Goal: Navigation & Orientation: Find specific page/section

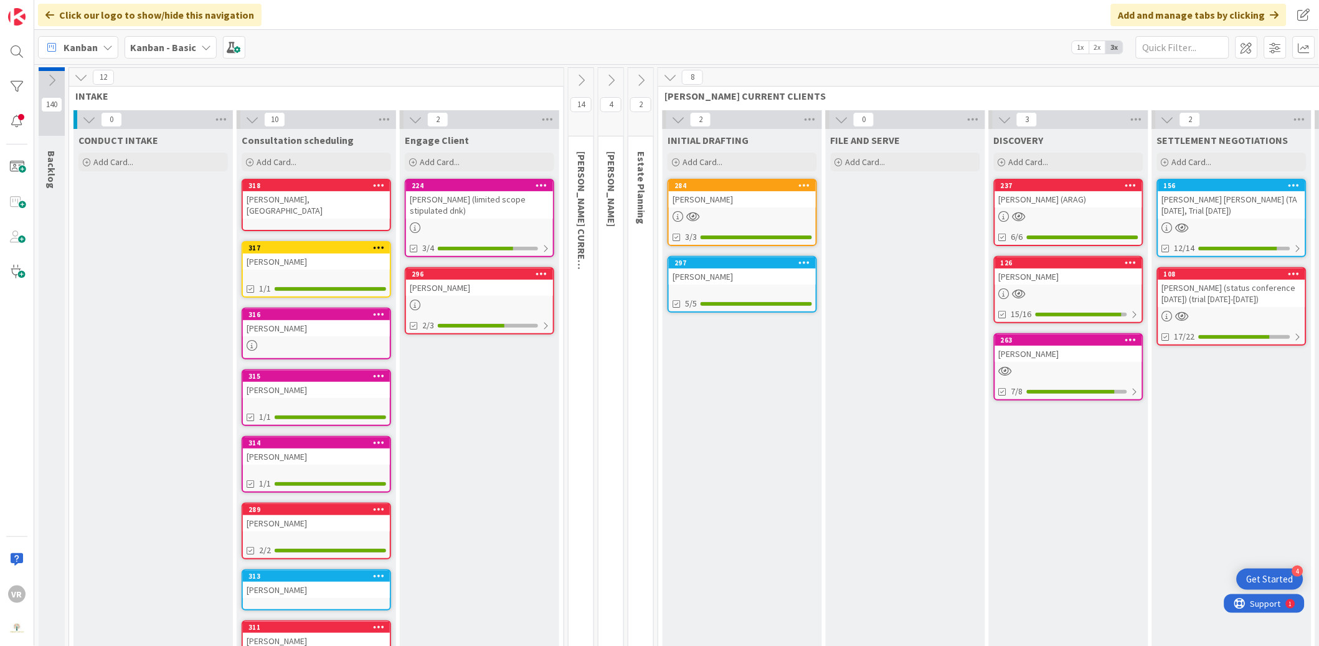
click at [589, 80] on button at bounding box center [581, 80] width 25 height 19
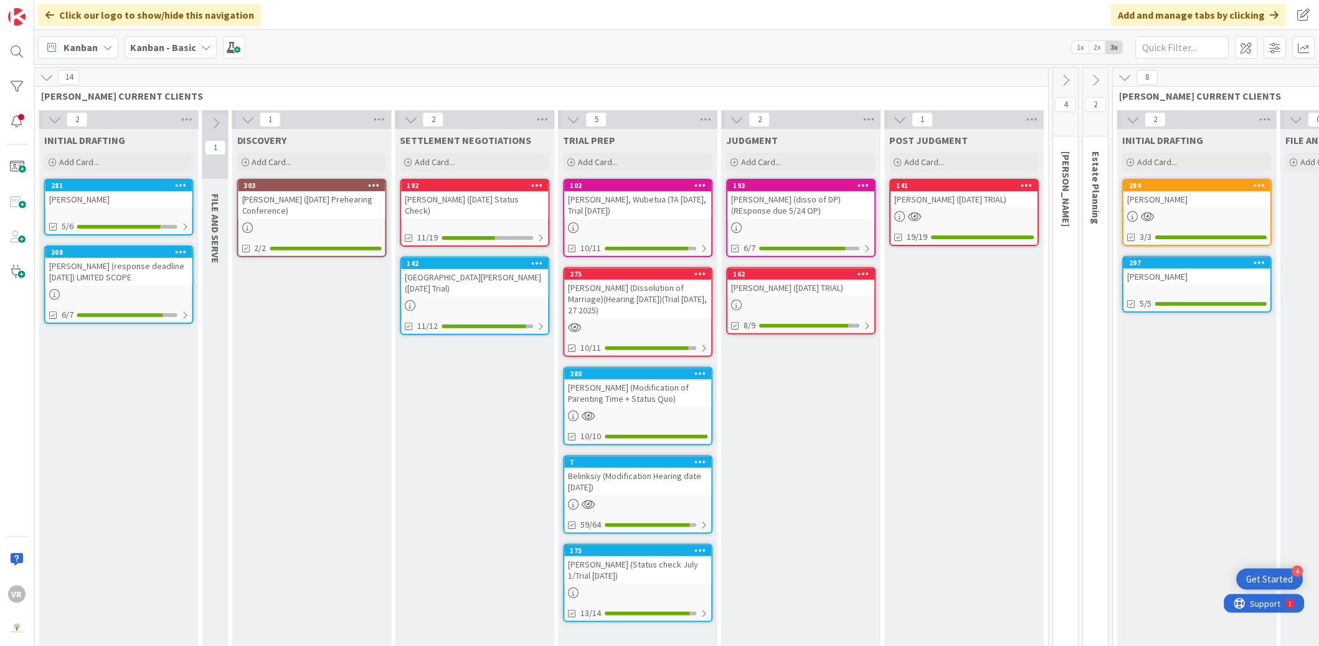
scroll to position [0, 538]
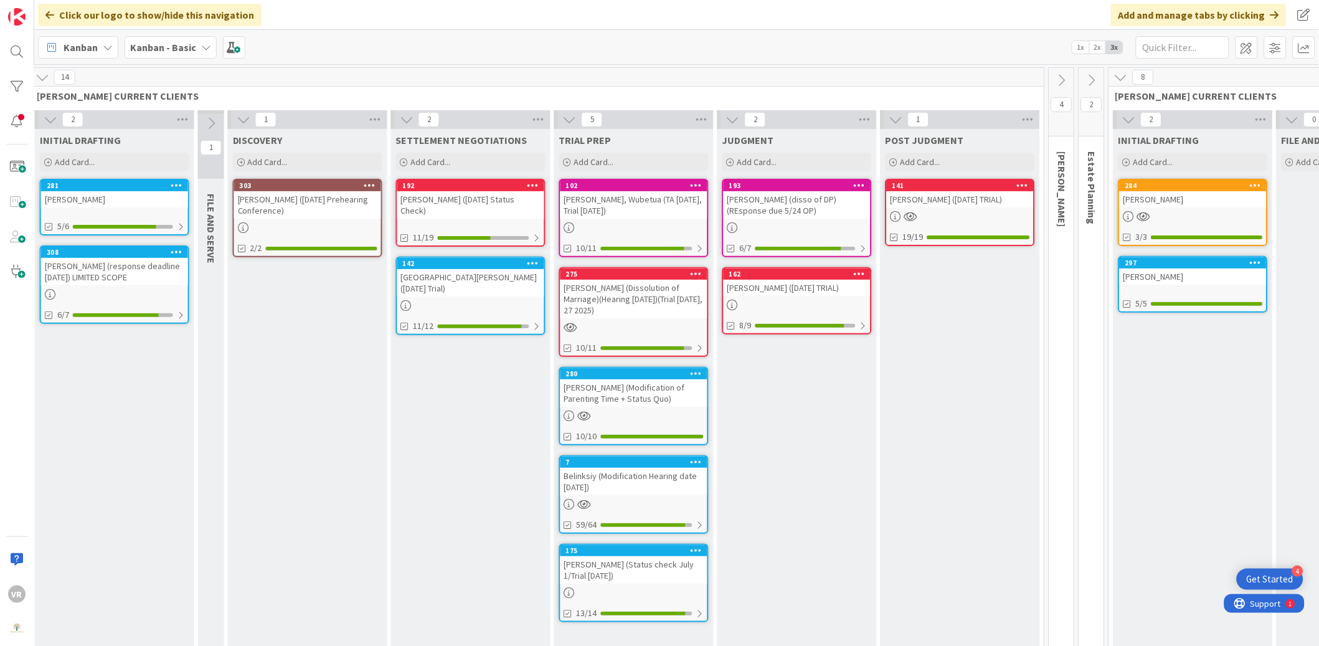
click at [650, 397] on div "[PERSON_NAME] (Modification of Parenting Time + Status Quo)" at bounding box center [634, 392] width 147 height 27
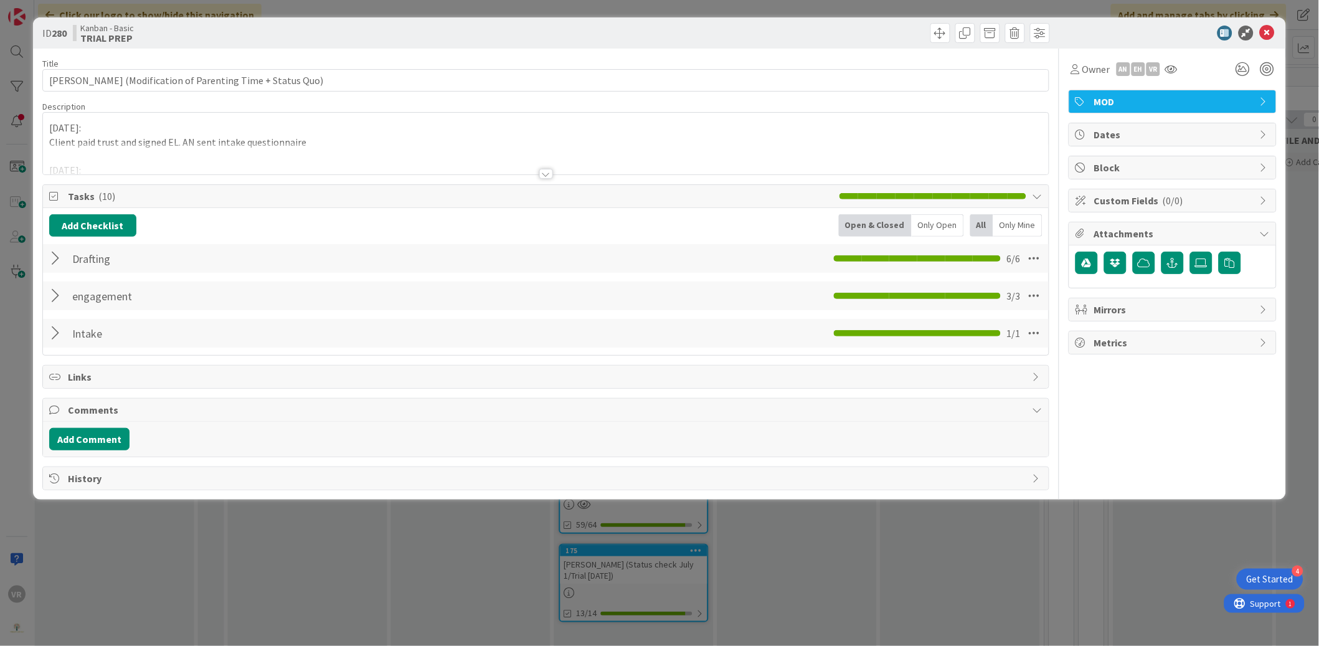
click at [49, 263] on div at bounding box center [57, 258] width 16 height 22
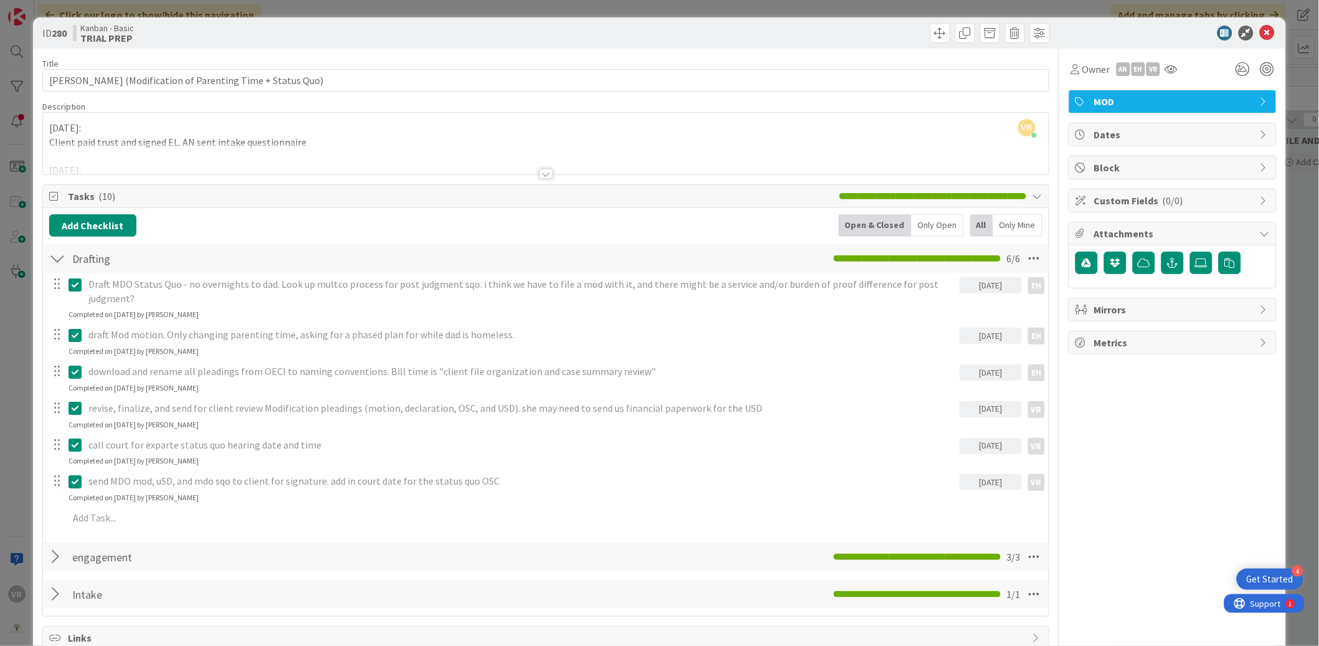
click at [50, 263] on div at bounding box center [57, 258] width 16 height 22
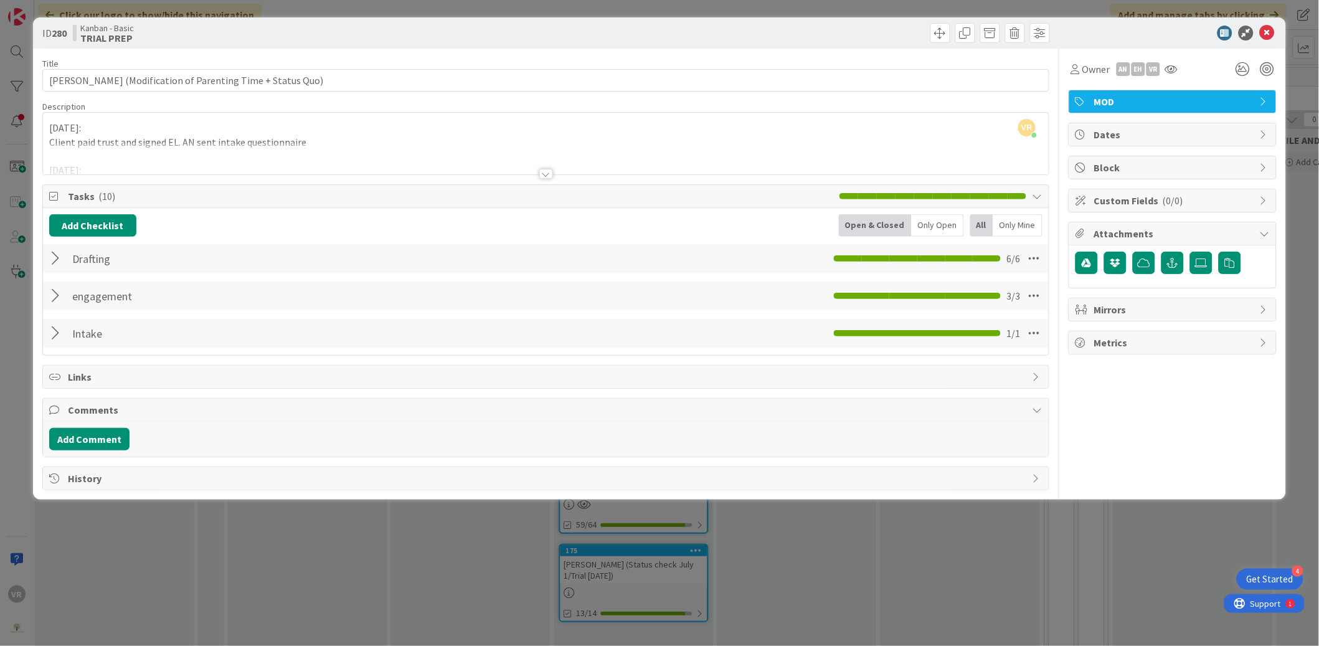
click at [54, 288] on div at bounding box center [57, 296] width 16 height 22
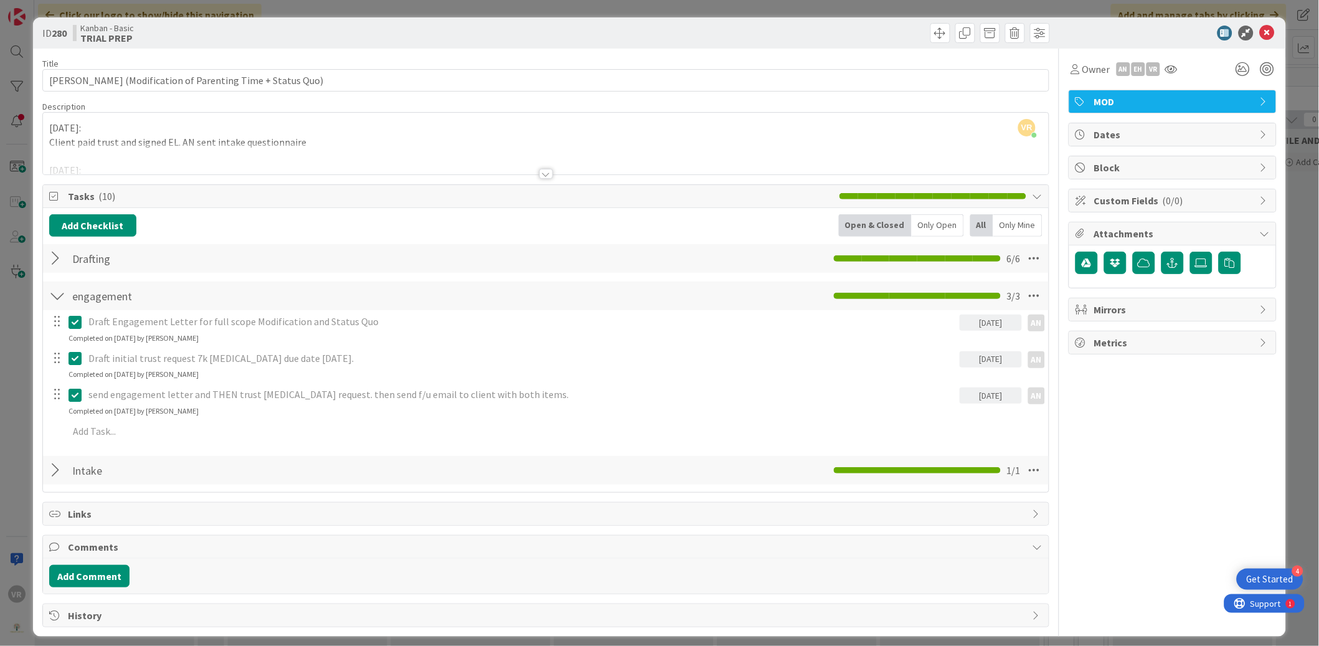
click at [54, 288] on div at bounding box center [57, 296] width 16 height 22
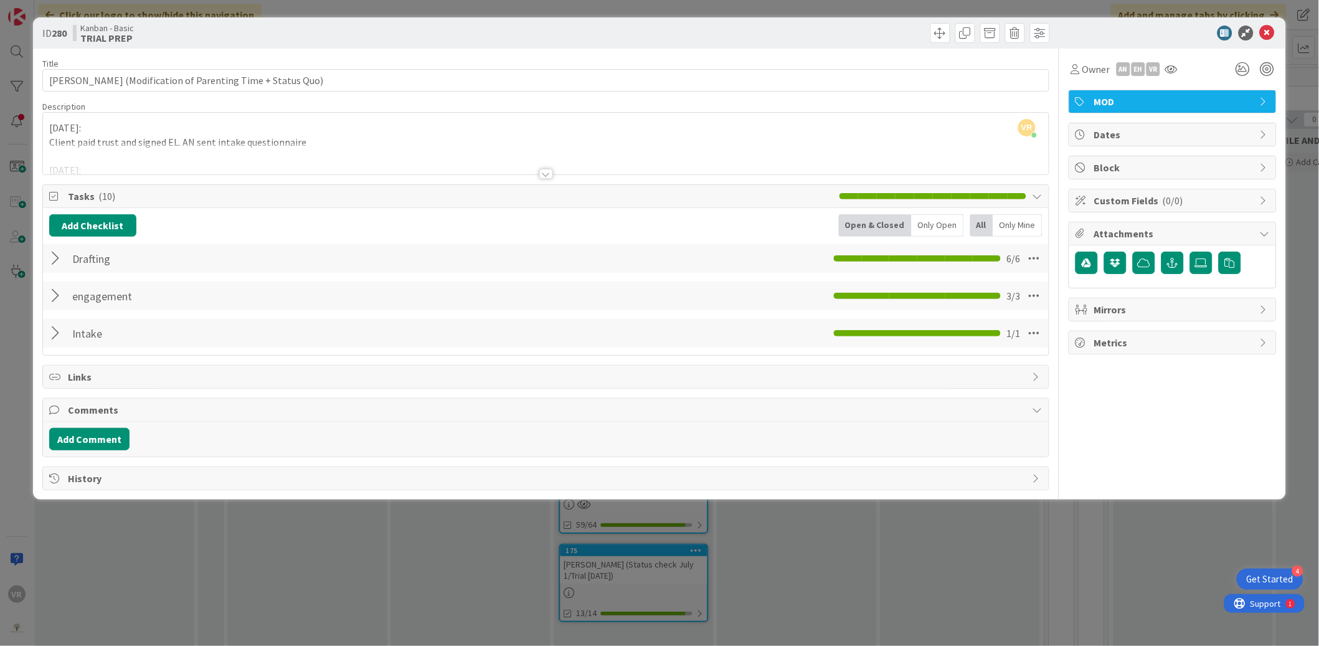
click at [29, 325] on div "ID 280 Kanban - Basic TRIAL PREP Title 61 / 128 [PERSON_NAME] (Modification of …" at bounding box center [659, 323] width 1319 height 646
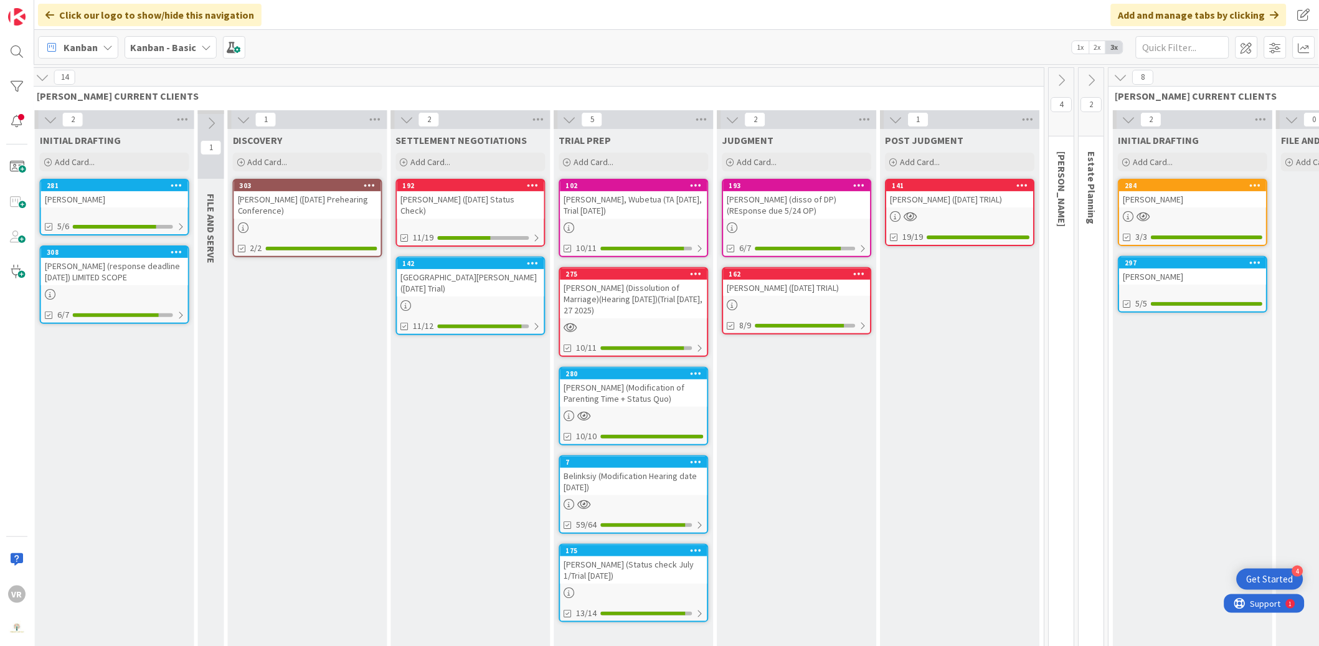
click at [40, 75] on icon at bounding box center [43, 77] width 14 height 14
